Goal: Transaction & Acquisition: Book appointment/travel/reservation

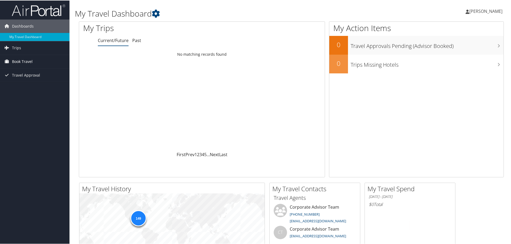
click at [24, 62] on span "Book Travel" at bounding box center [22, 60] width 21 height 13
click at [37, 86] on link "Book/Manage Online Trips" at bounding box center [35, 88] width 70 height 8
click at [25, 87] on link "Book/Manage Online Trips" at bounding box center [35, 88] width 70 height 8
